Goal: Task Accomplishment & Management: Use online tool/utility

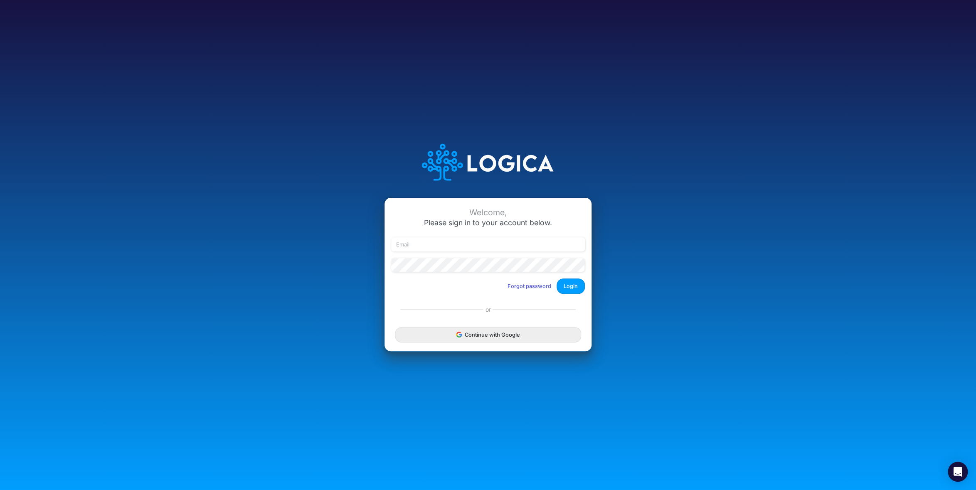
click at [495, 341] on button "Continue with Google" at bounding box center [488, 334] width 186 height 15
